Goal: Register for event/course

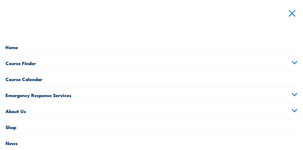
click at [19, 65] on link "Course Finder" at bounding box center [152, 63] width 292 height 16
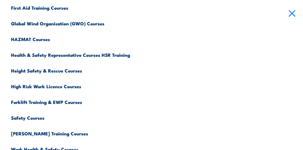
scroll to position [193, 0]
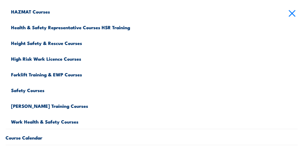
click at [37, 77] on link "Forklift Training & EWP Courses" at bounding box center [154, 74] width 287 height 16
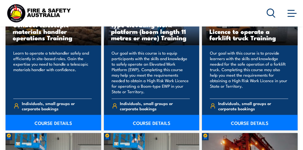
scroll to position [442, 0]
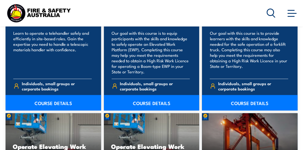
click at [256, 102] on link "COURSE DETAILS" at bounding box center [250, 102] width 96 height 15
